Goal: Task Accomplishment & Management: Manage account settings

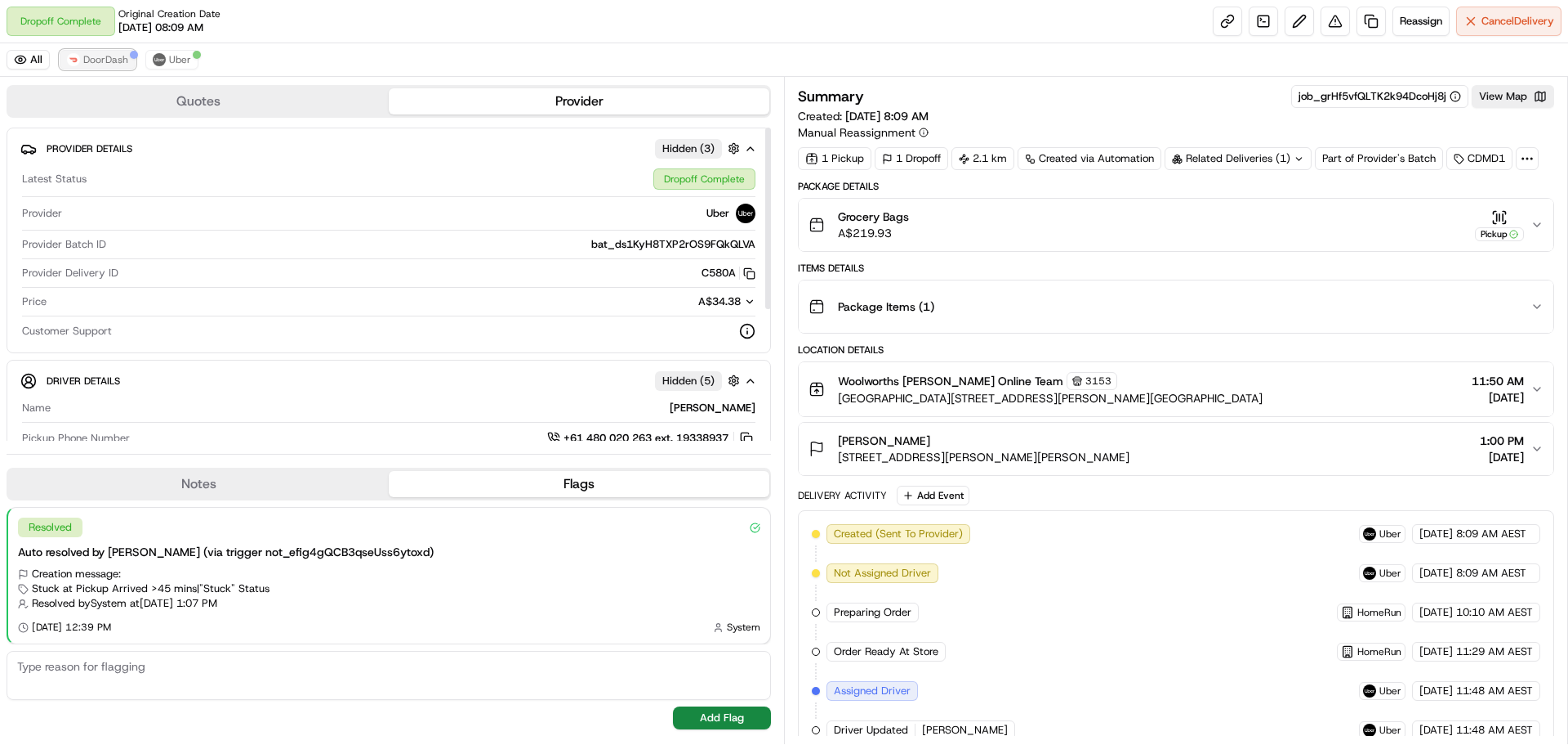
click at [103, 56] on span "DoorDash" at bounding box center [105, 60] width 45 height 13
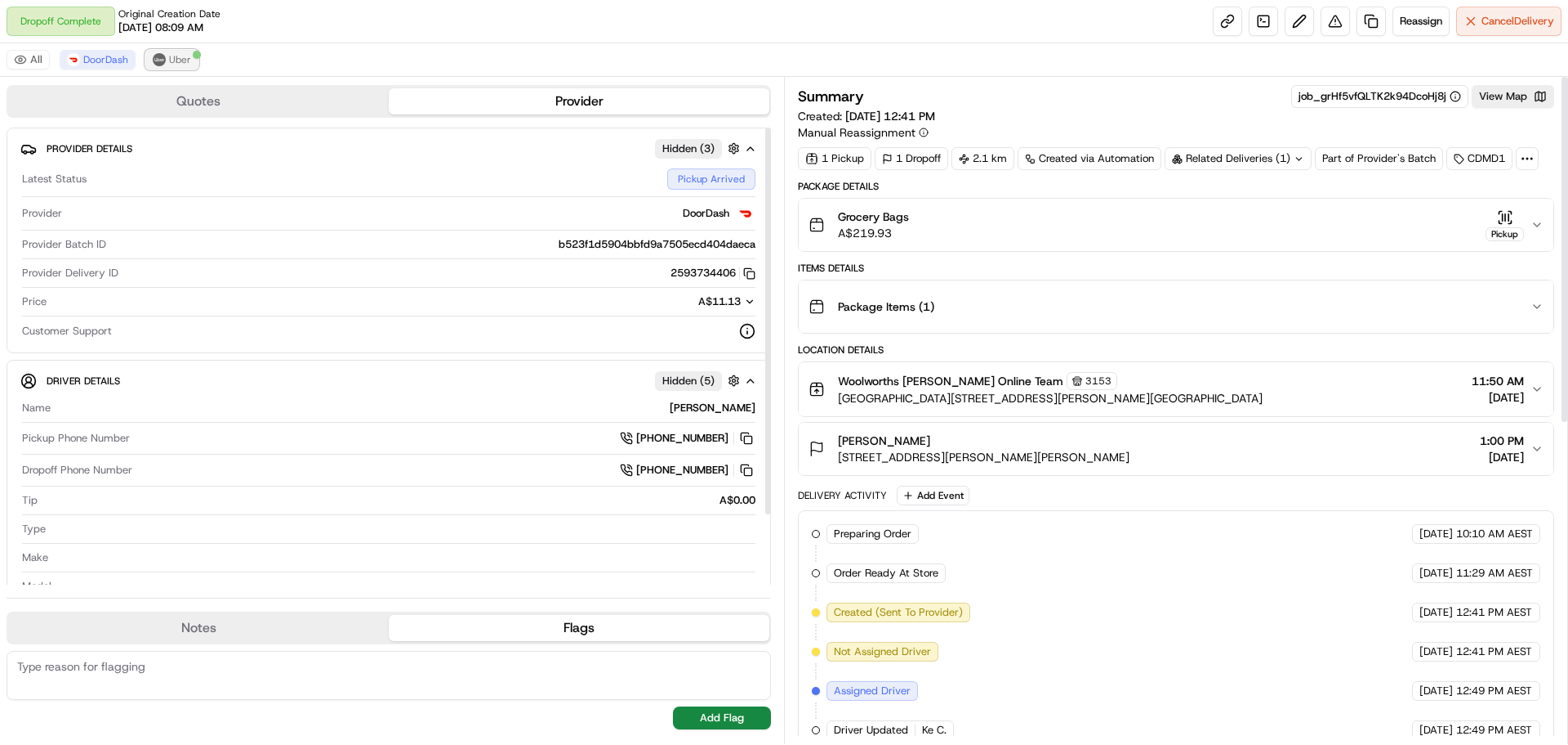
click at [156, 63] on img at bounding box center [159, 60] width 13 height 13
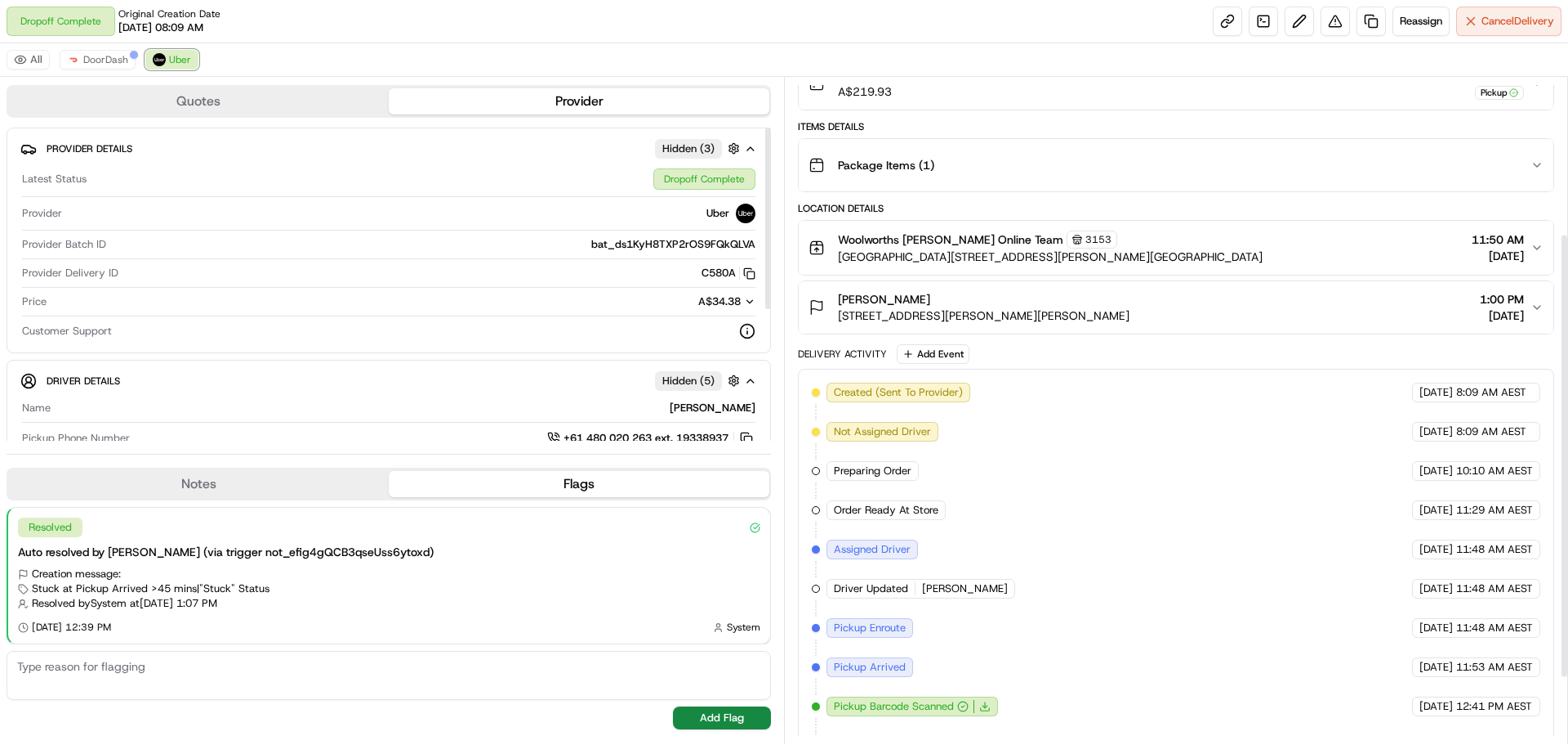
scroll to position [332, 0]
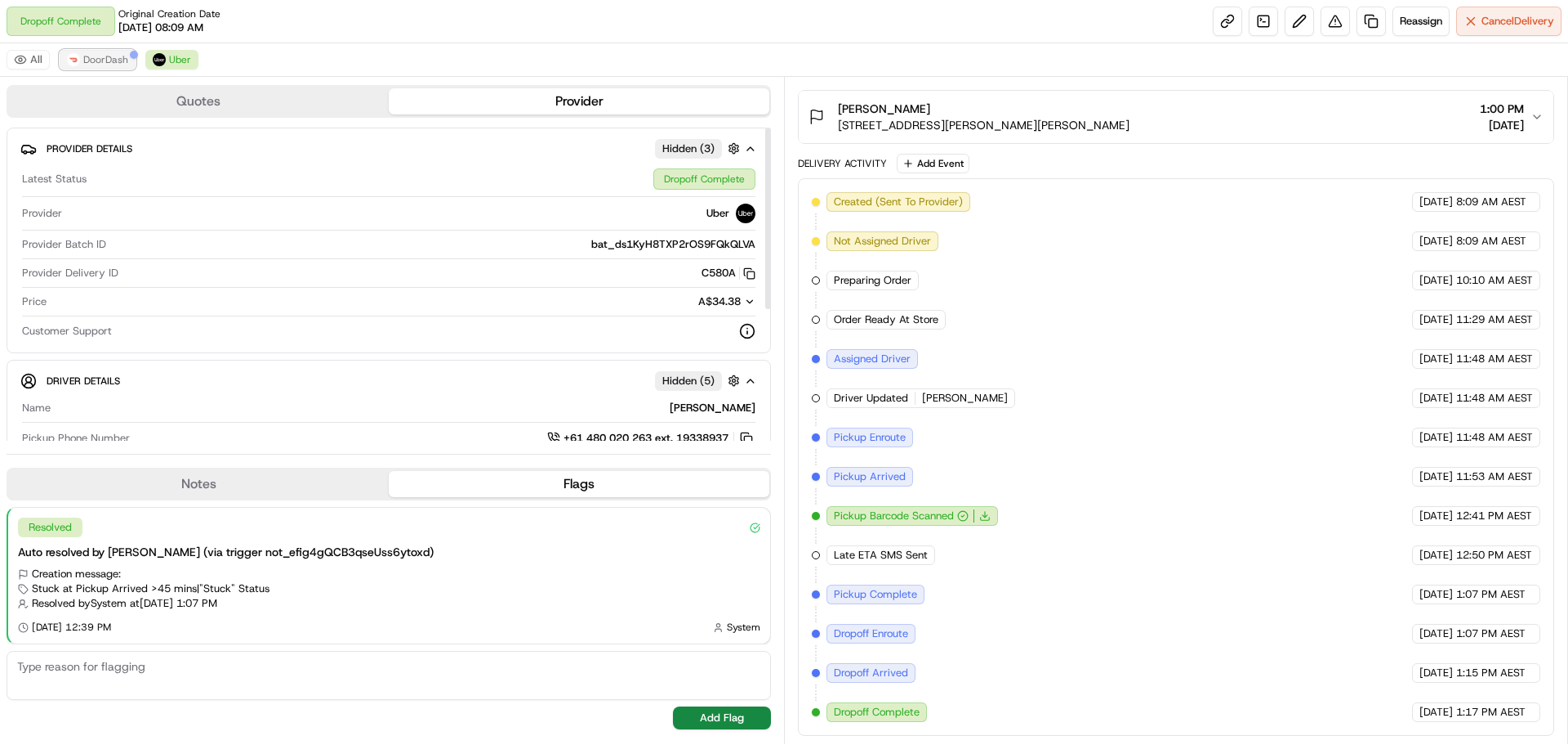
click at [87, 59] on span "DoorDash" at bounding box center [105, 60] width 45 height 13
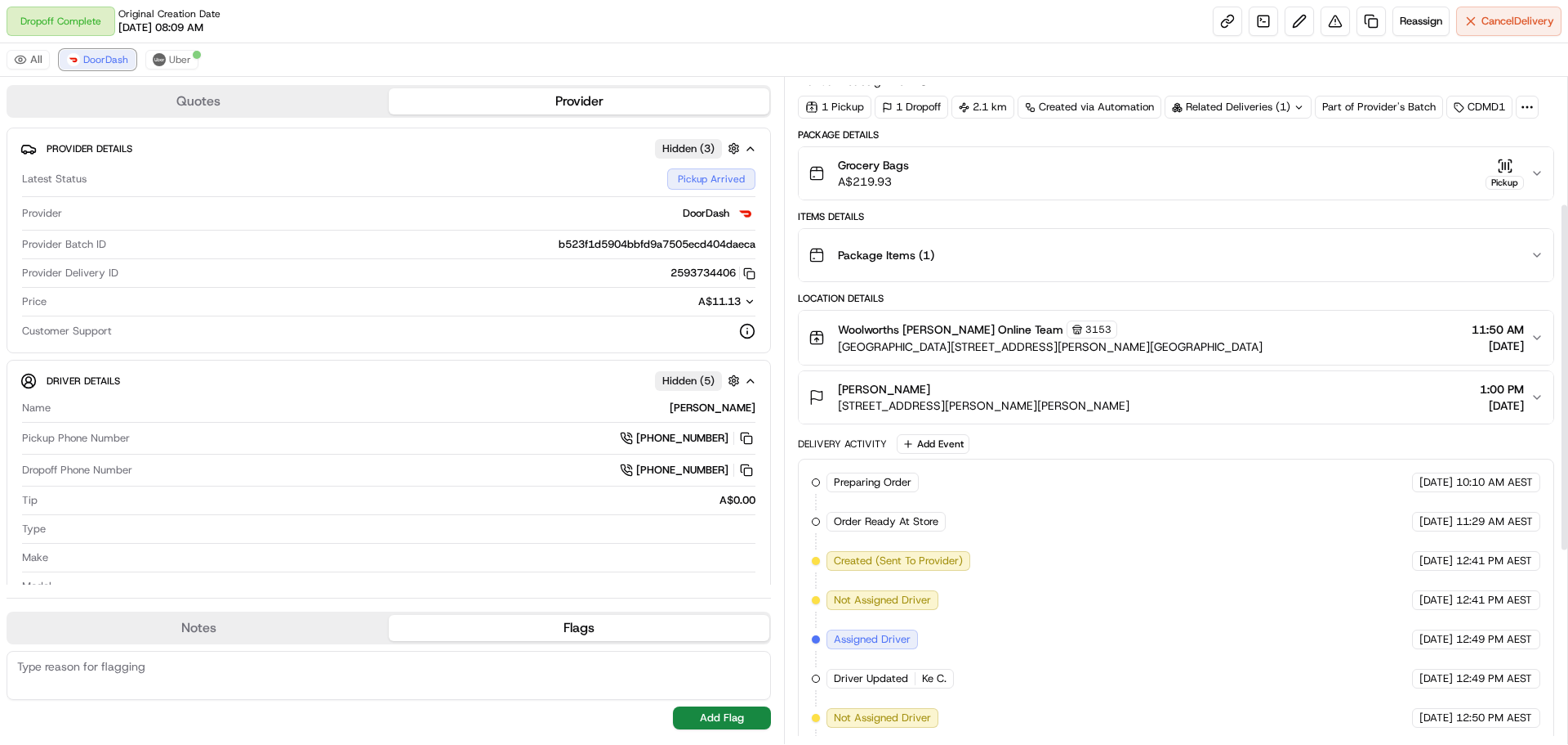
scroll to position [0, 0]
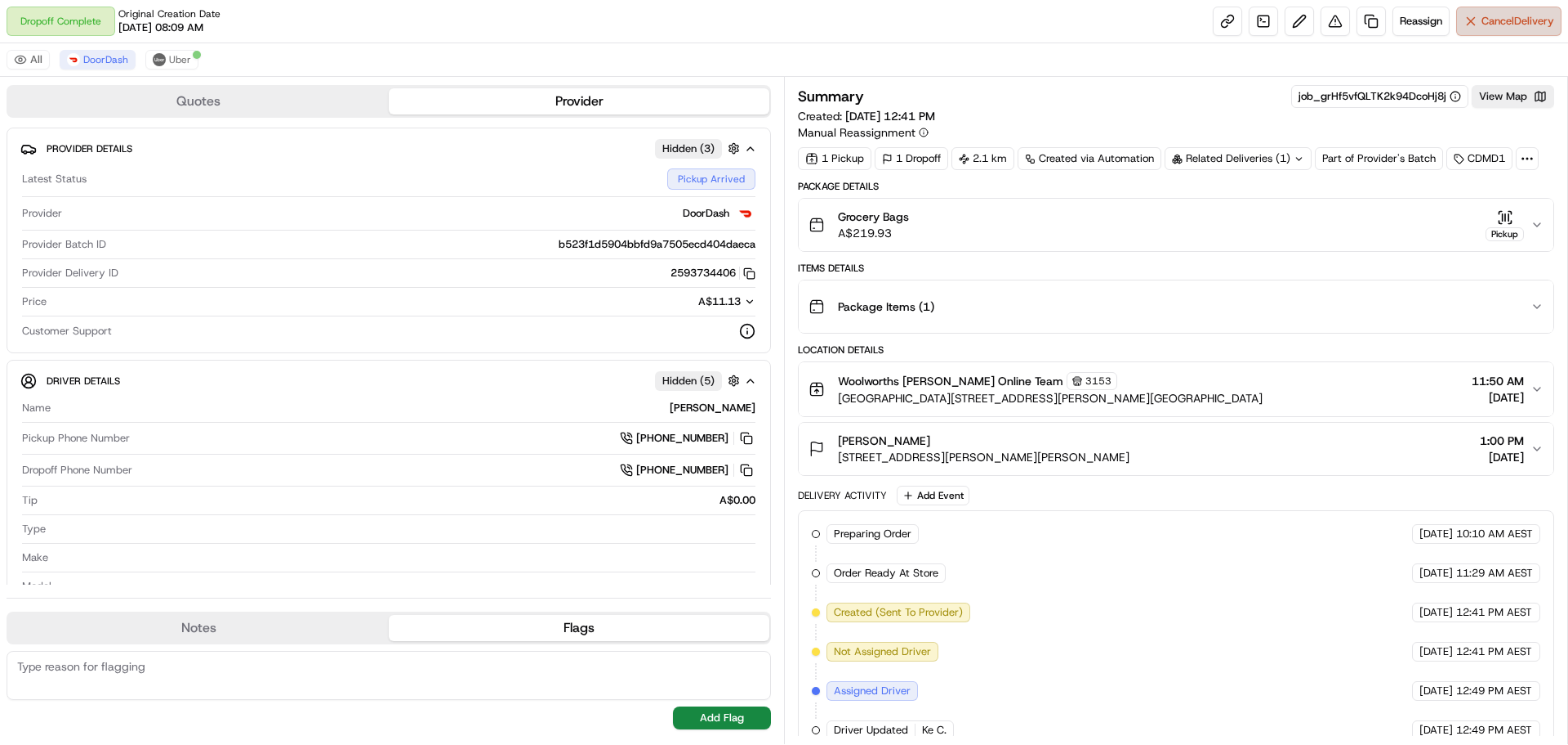
click at [1511, 27] on span "Cancel Delivery" at bounding box center [1518, 21] width 73 height 15
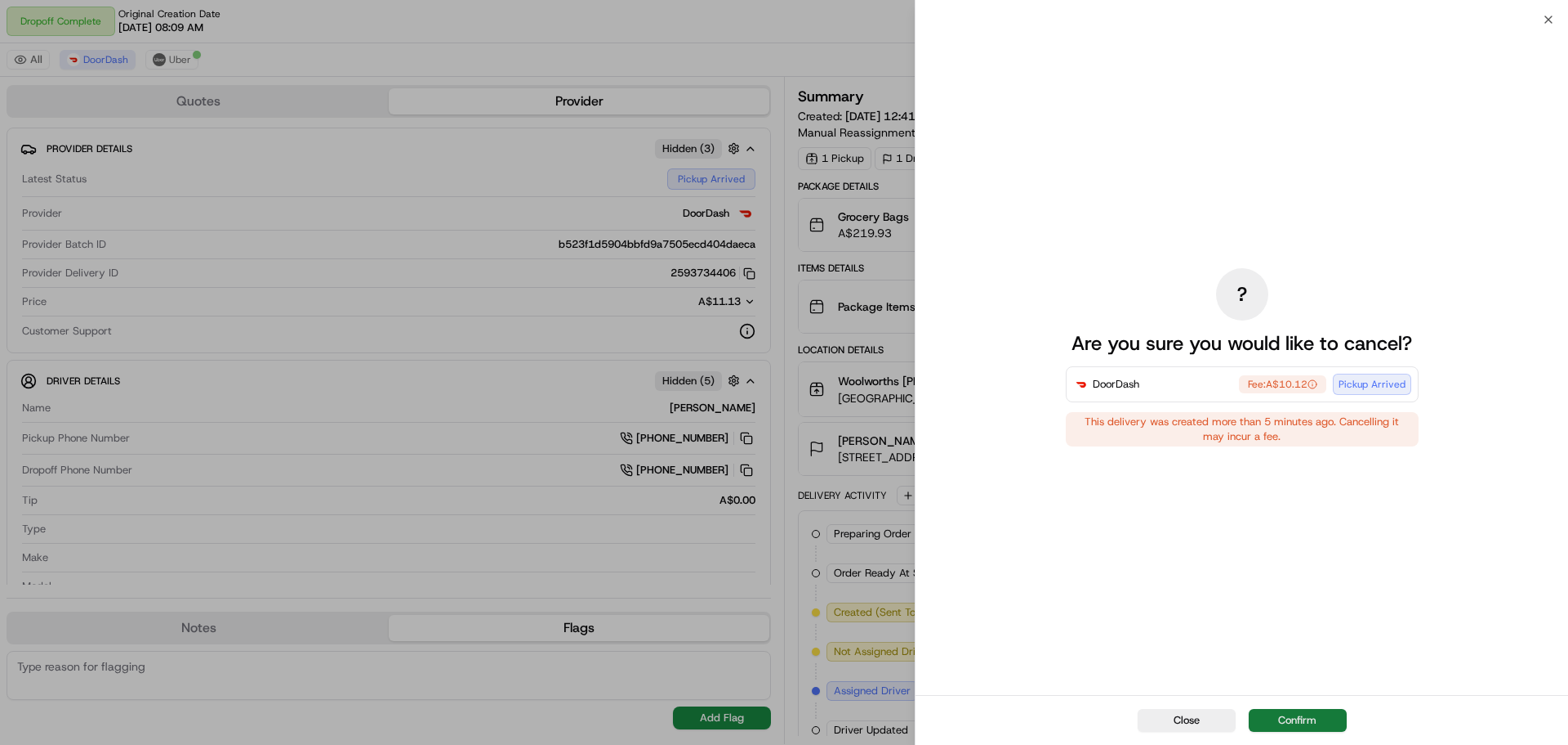
click at [1308, 712] on button "Confirm" at bounding box center [1298, 720] width 98 height 23
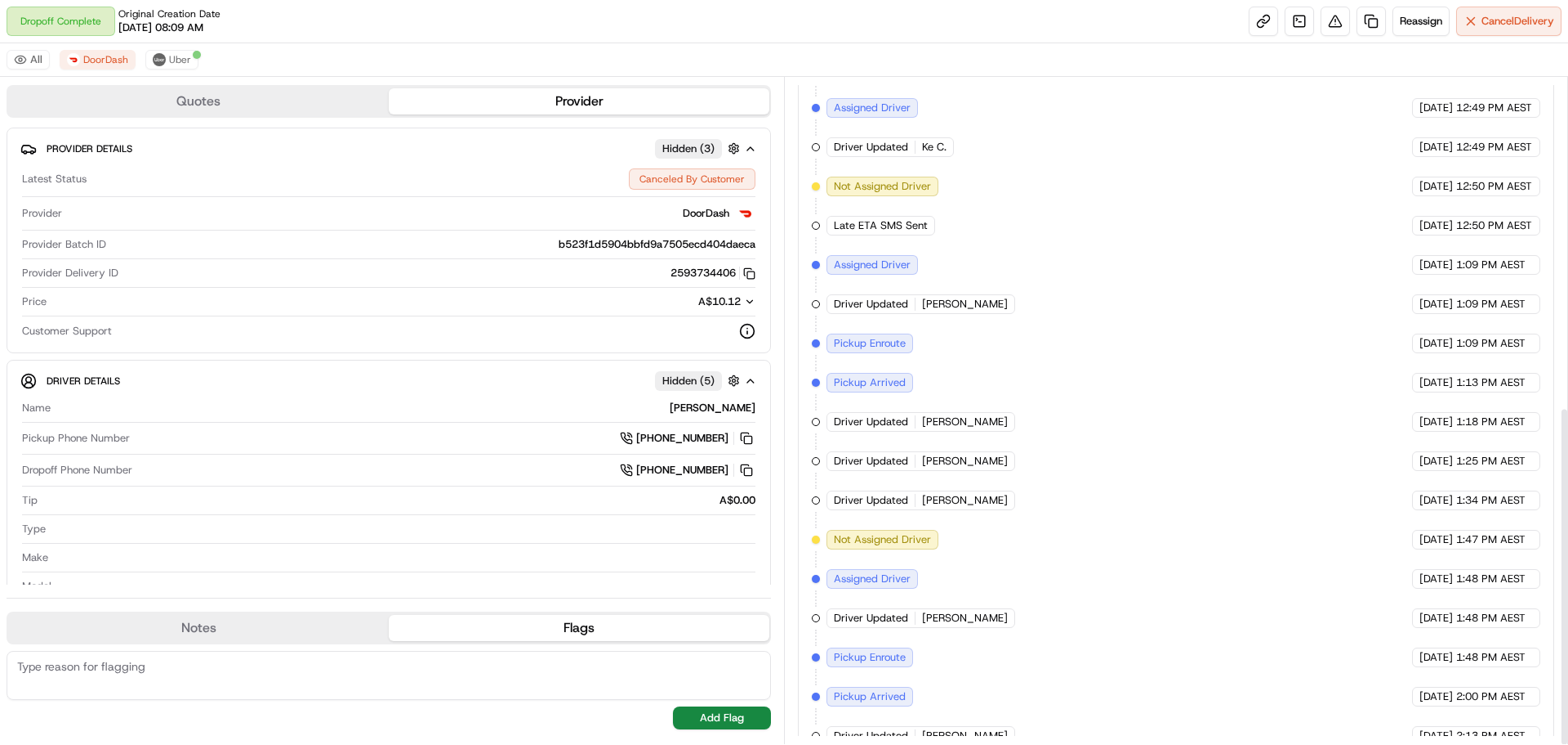
scroll to position [646, 0]
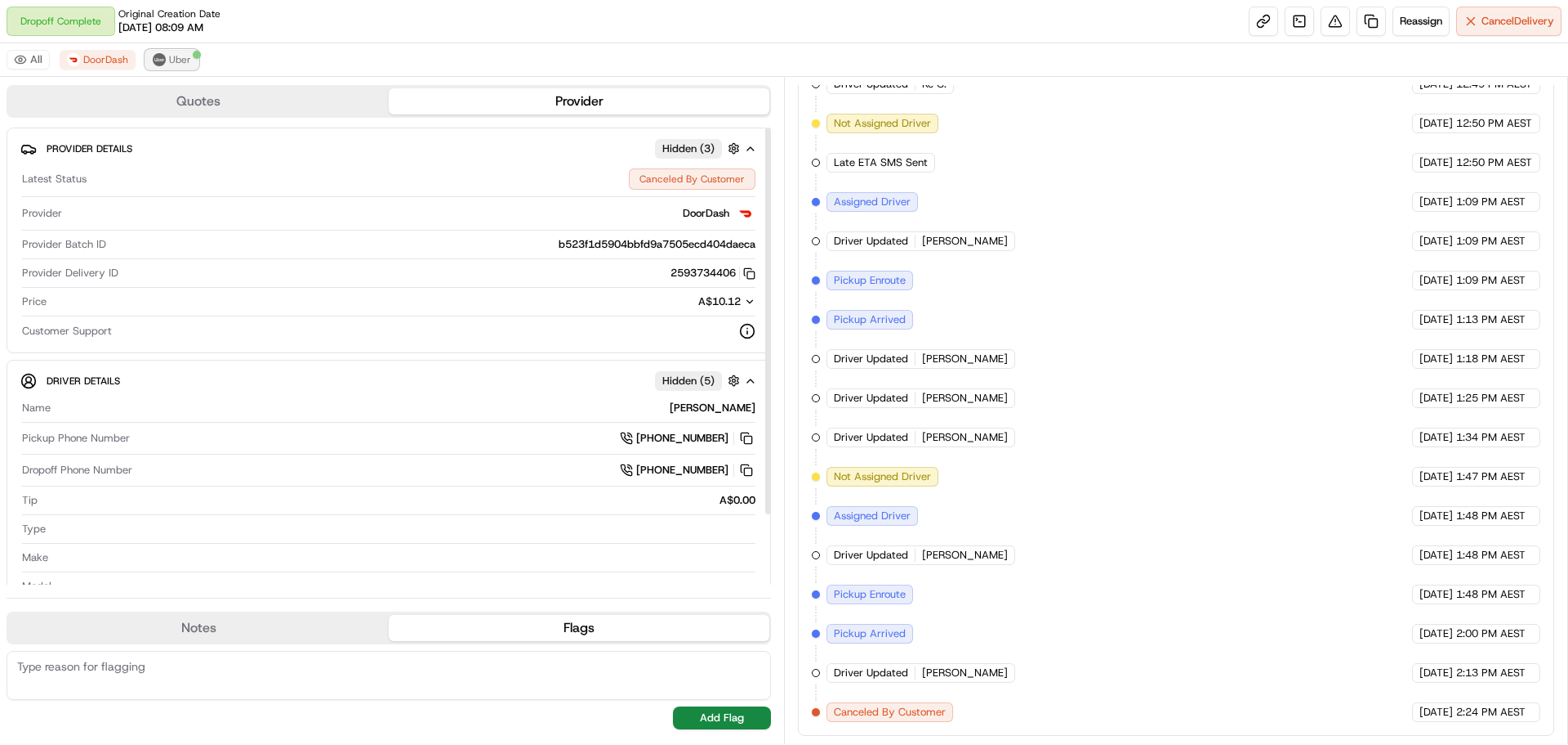
click at [184, 56] on span "Uber" at bounding box center [180, 60] width 22 height 13
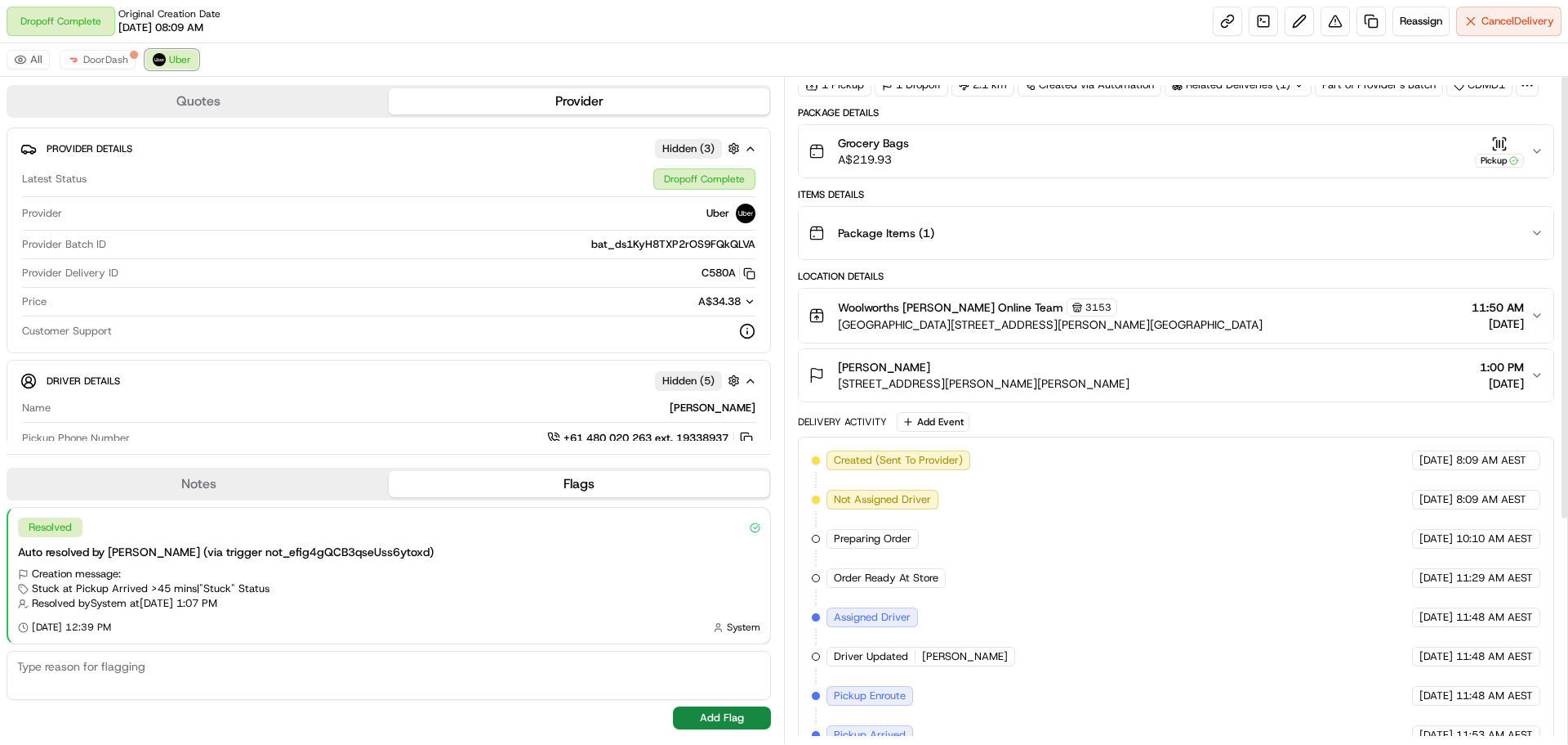
scroll to position [0, 0]
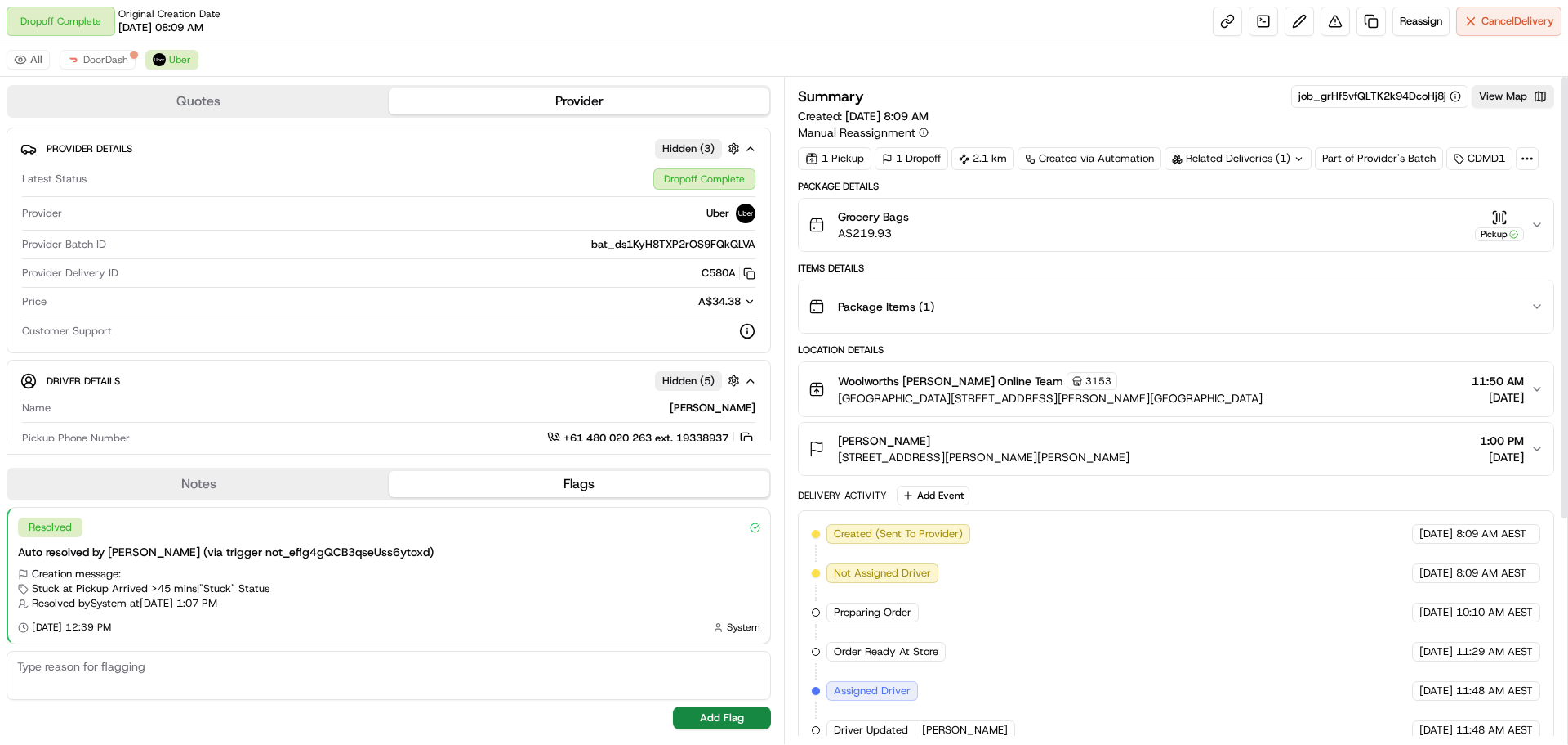
click at [1543, 226] on icon "button" at bounding box center [1537, 225] width 13 height 13
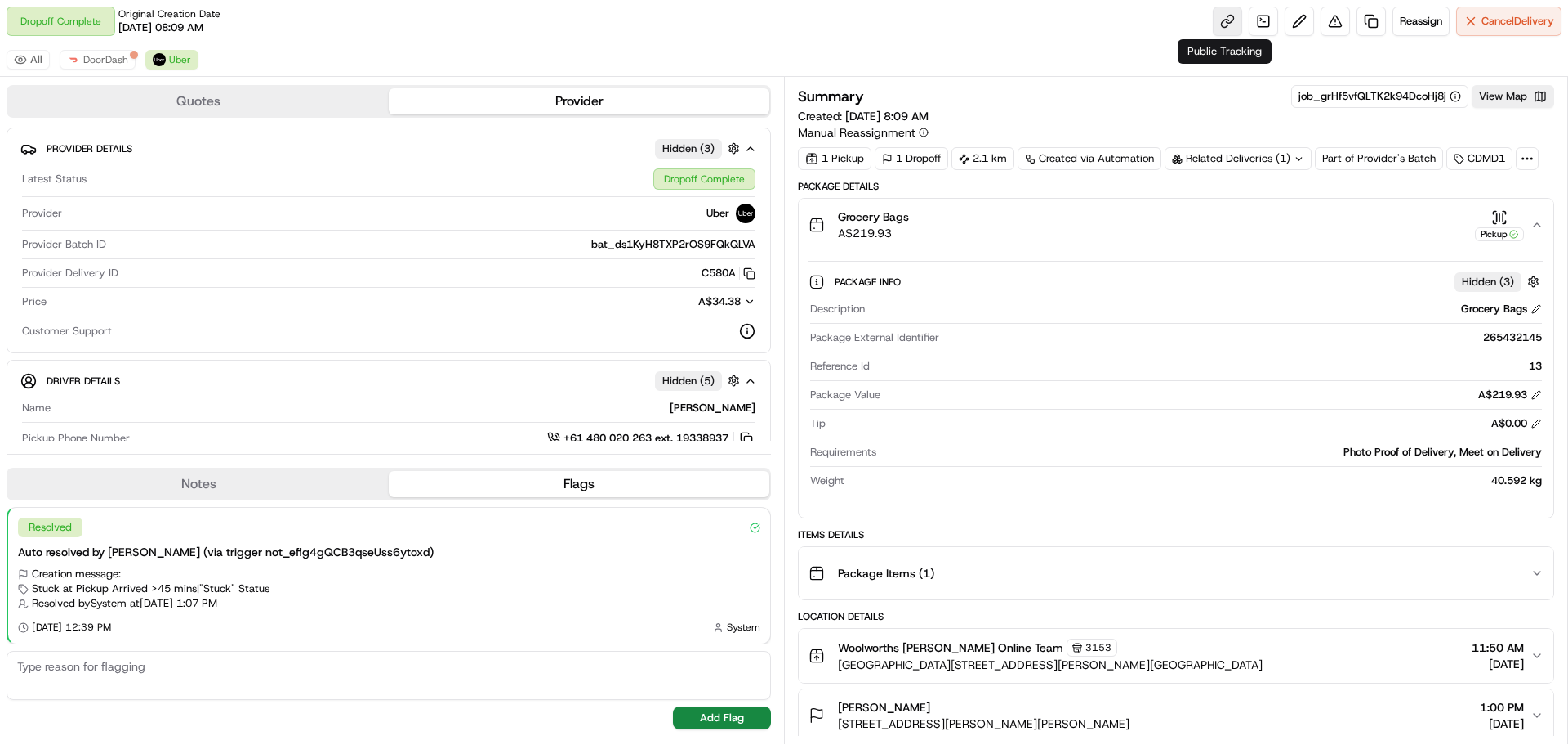
click at [1222, 23] on link at bounding box center [1228, 21] width 30 height 30
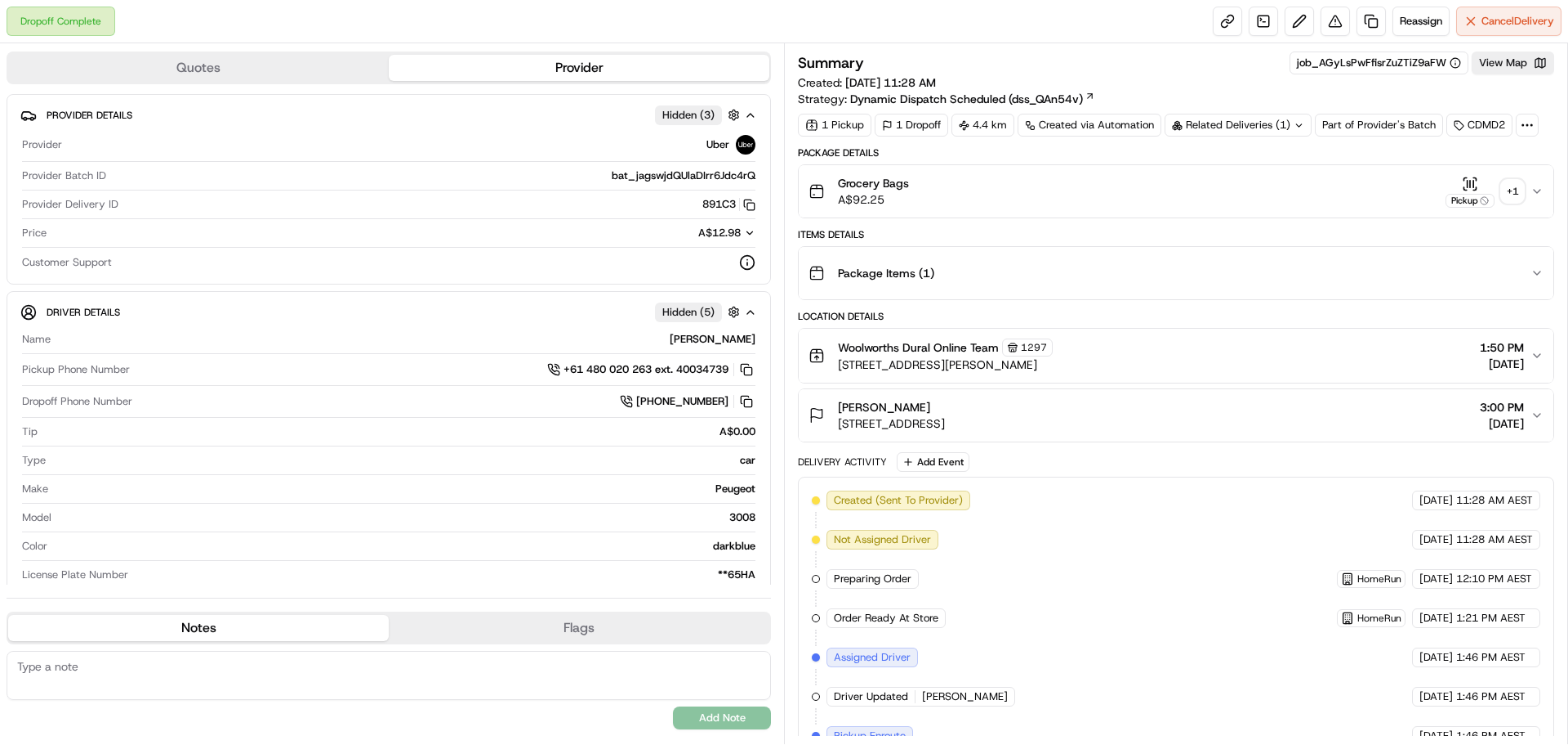
click at [1507, 188] on div "+ 1" at bounding box center [1513, 191] width 23 height 23
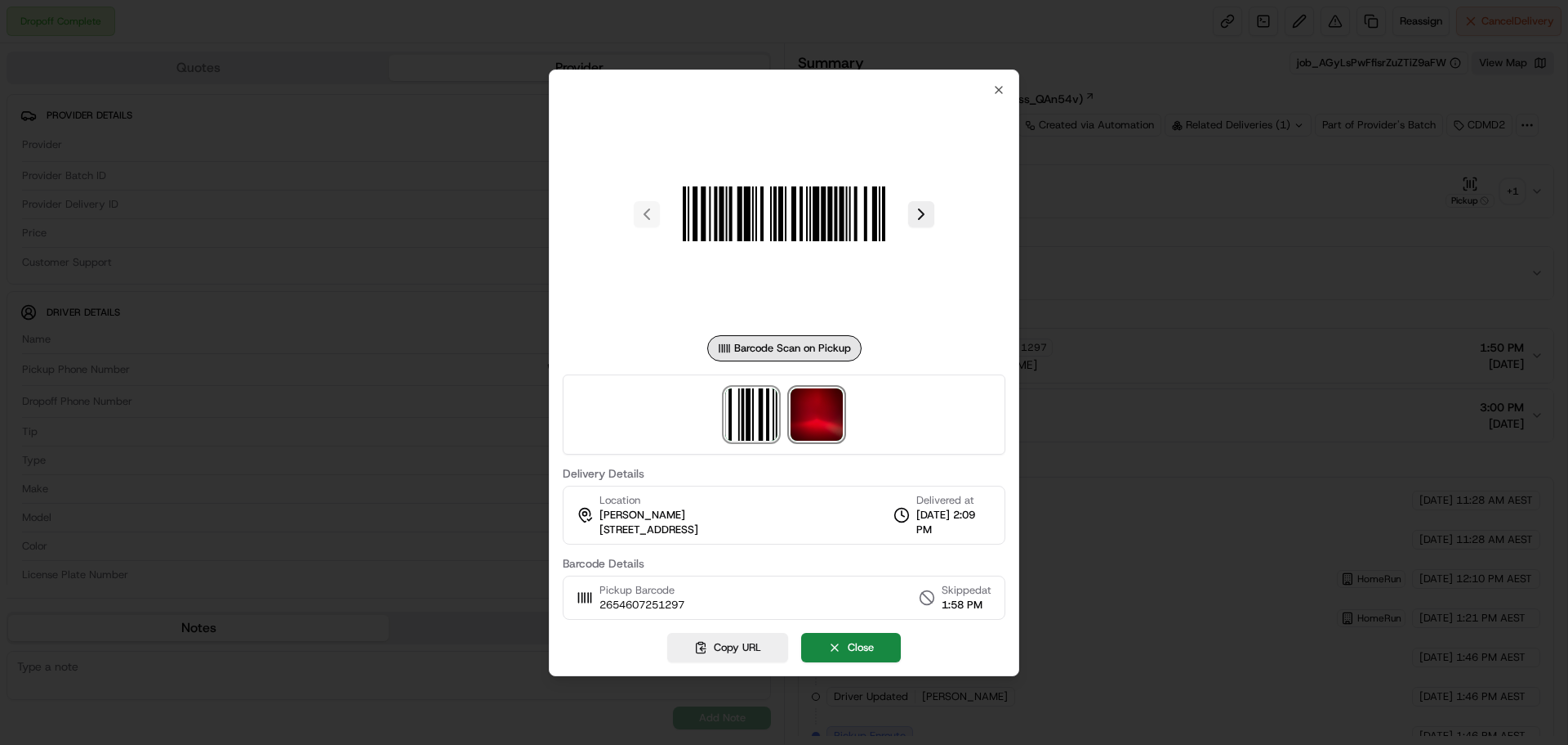
click at [826, 417] on img at bounding box center [817, 414] width 53 height 53
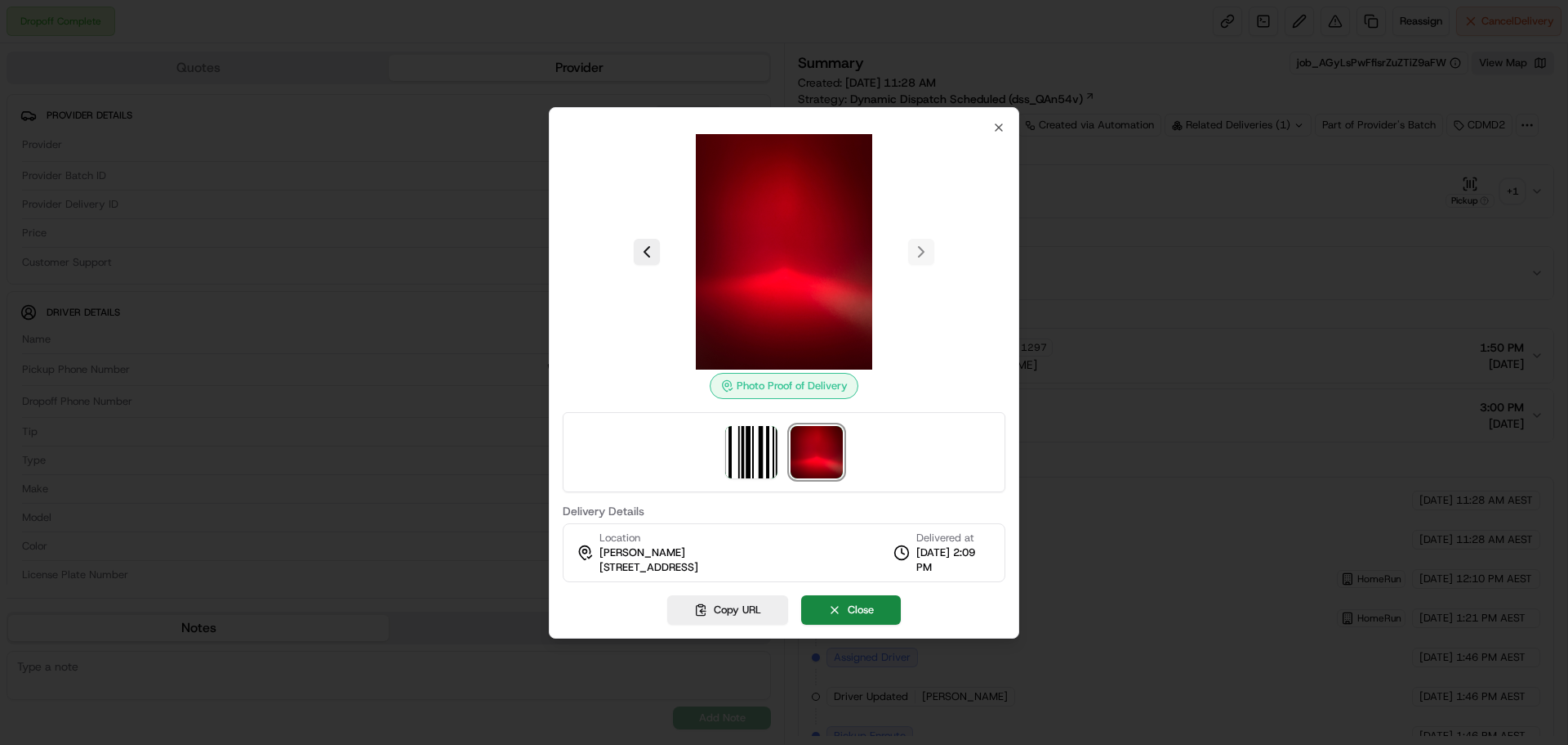
click at [924, 245] on div at bounding box center [784, 252] width 443 height 235
click at [861, 612] on button "Close" at bounding box center [852, 610] width 100 height 30
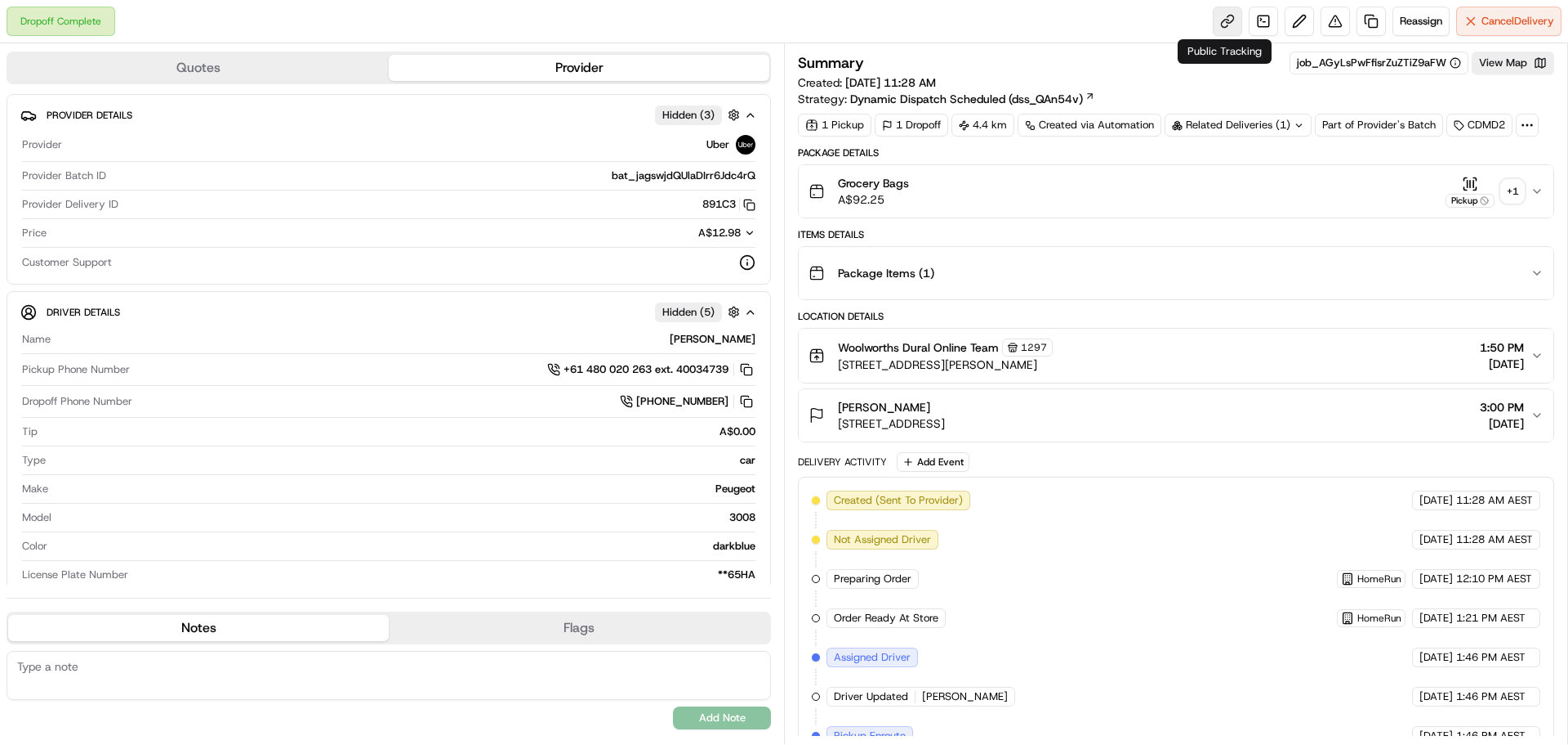
click at [1224, 18] on link at bounding box center [1228, 21] width 30 height 30
